Goal: Find specific page/section: Find specific page/section

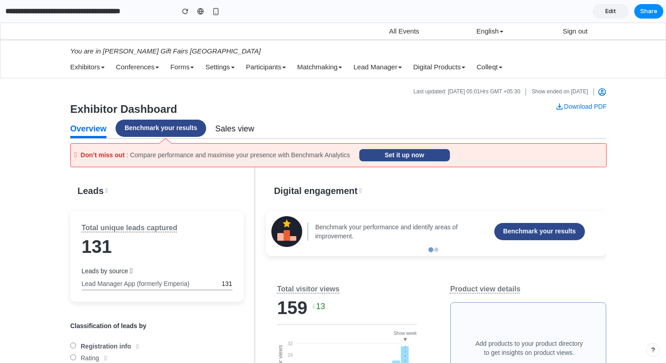
click at [297, 16] on section "**********" at bounding box center [331, 11] width 663 height 23
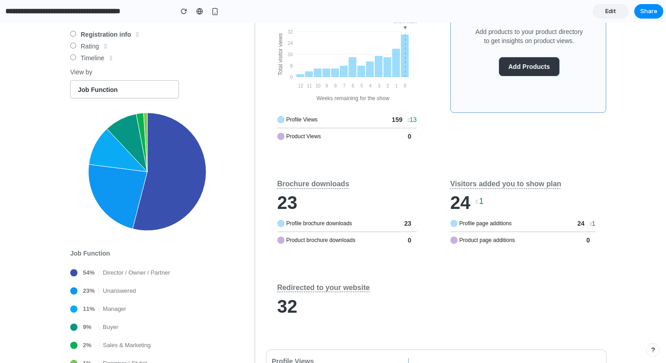
scroll to position [0, 3]
